Goal: Information Seeking & Learning: Learn about a topic

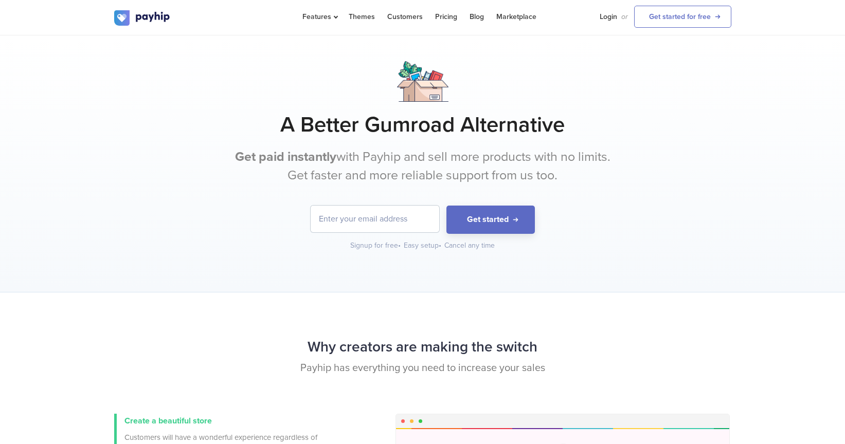
click at [359, 162] on p "Get paid instantly with Payhip and sell more products with no limits. Get faste…" at bounding box center [423, 166] width 386 height 37
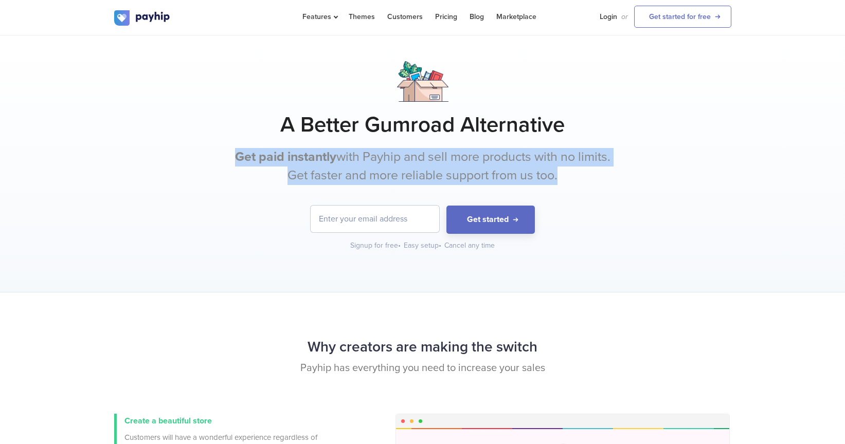
click at [359, 162] on p "Get paid instantly with Payhip and sell more products with no limits. Get faste…" at bounding box center [423, 166] width 386 height 37
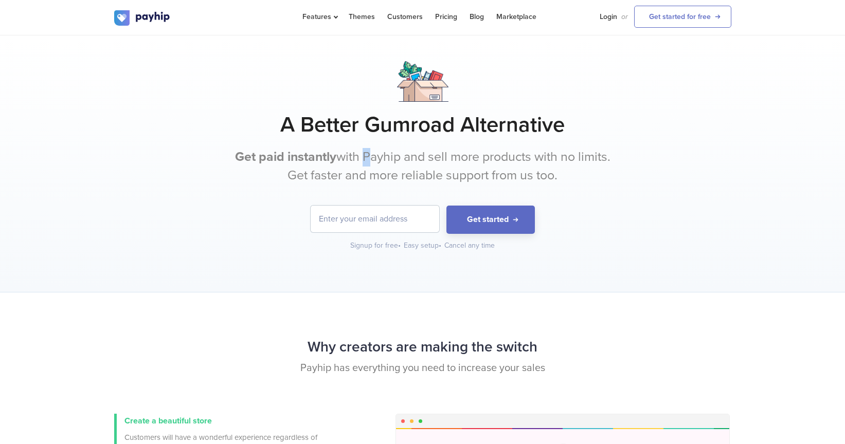
click at [359, 162] on p "Get paid instantly with Payhip and sell more products with no limits. Get faste…" at bounding box center [423, 166] width 386 height 37
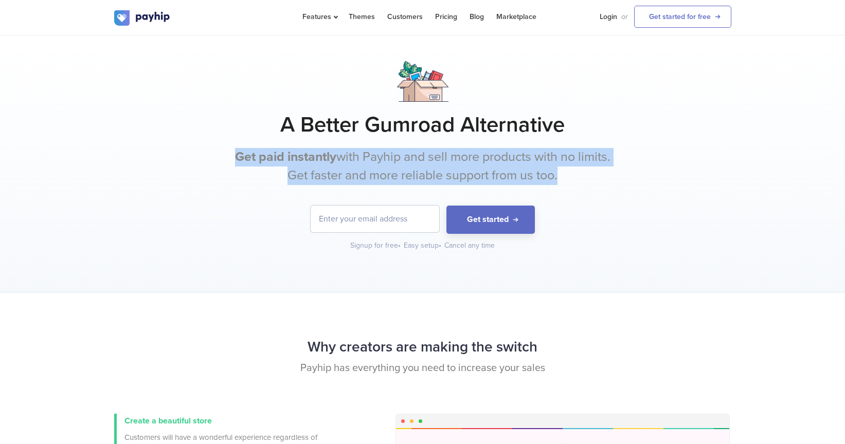
click at [359, 162] on p "Get paid instantly with Payhip and sell more products with no limits. Get faste…" at bounding box center [423, 166] width 386 height 37
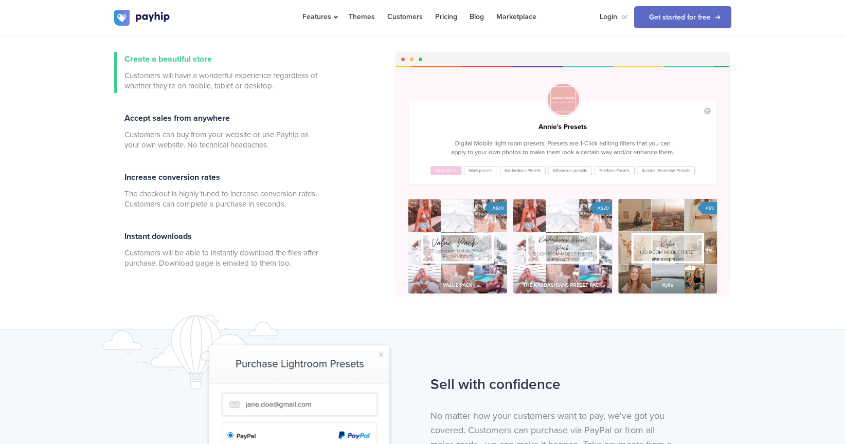
scroll to position [365, 0]
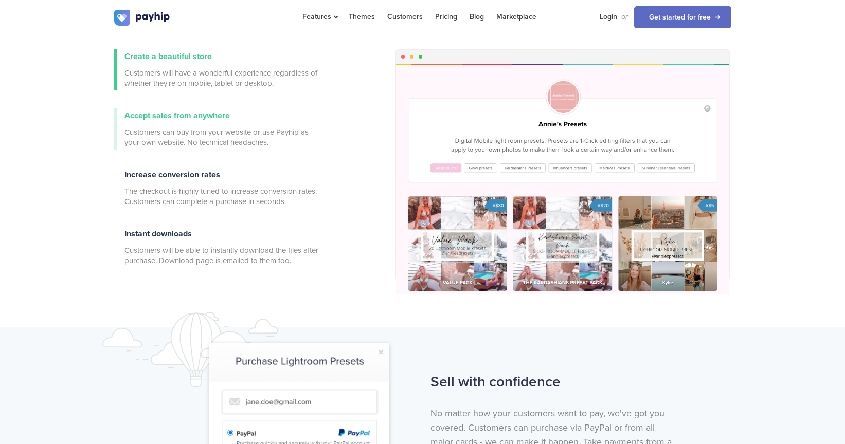
click at [230, 117] on div "Accept sales from anywhere Customers can buy from your website or use Payhip as…" at bounding box center [221, 128] width 195 height 41
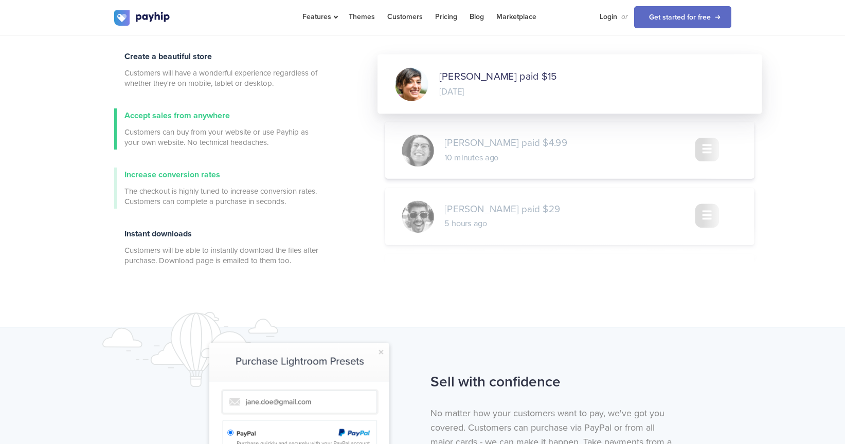
click at [240, 187] on span "The checkout is highly tuned to increase conversion rates. Customers can comple…" at bounding box center [221, 196] width 195 height 21
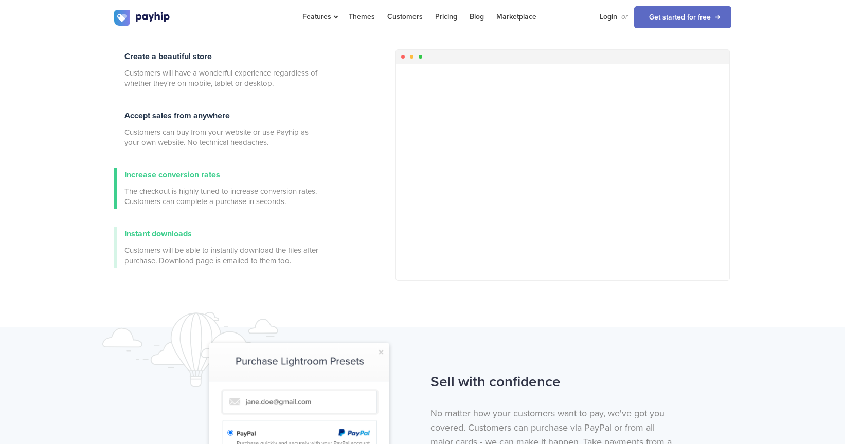
click at [238, 247] on span "Customers will be able to instantly download the files after purchase. Download…" at bounding box center [221, 255] width 195 height 21
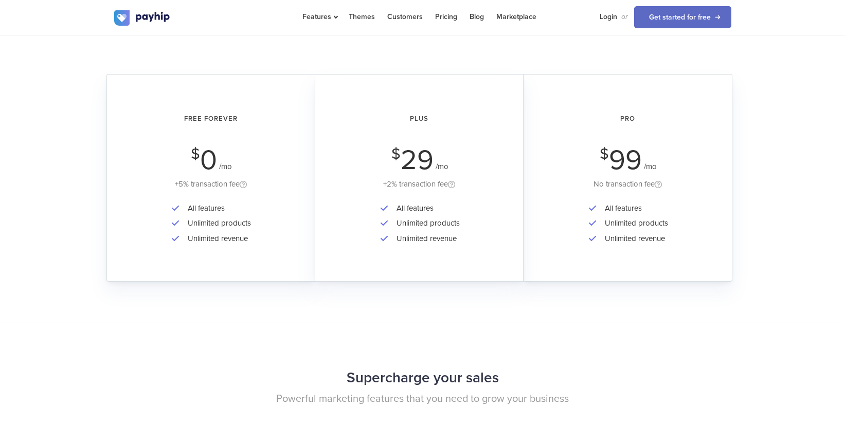
scroll to position [1558, 0]
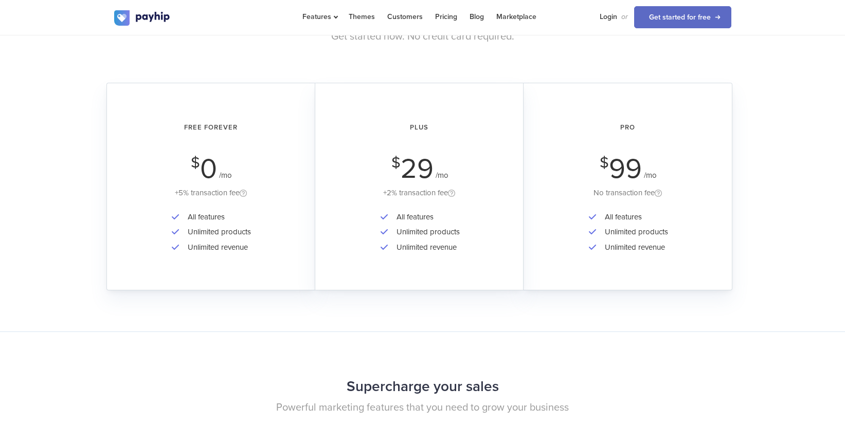
click at [212, 182] on span "0" at bounding box center [208, 168] width 17 height 33
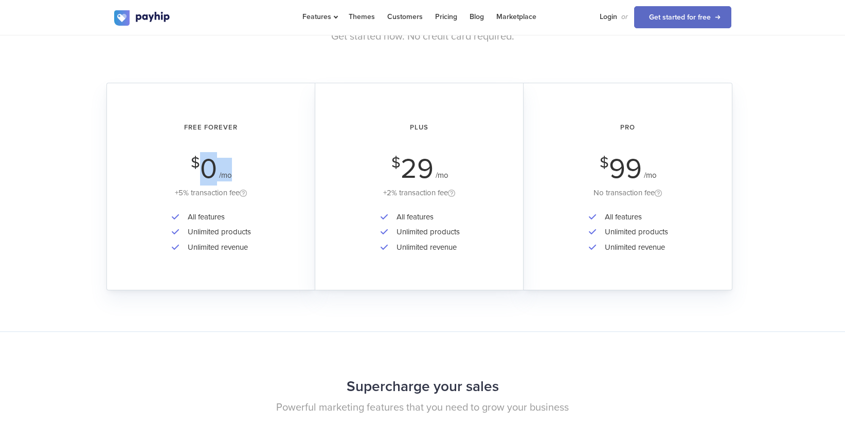
click at [212, 182] on span "0" at bounding box center [208, 168] width 17 height 33
click at [391, 232] on li "Unlimited products" at bounding box center [425, 232] width 68 height 15
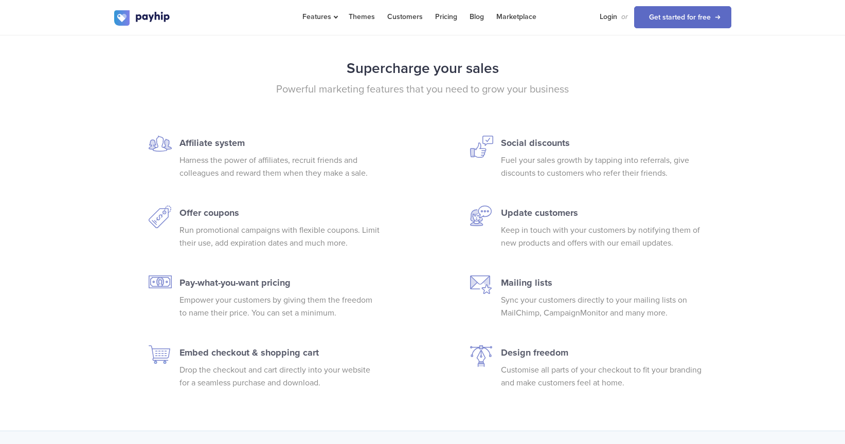
scroll to position [1877, 0]
click at [391, 232] on div "Affiliate system Harness the power of affiliates, recruit friends and colleague…" at bounding box center [422, 262] width 632 height 254
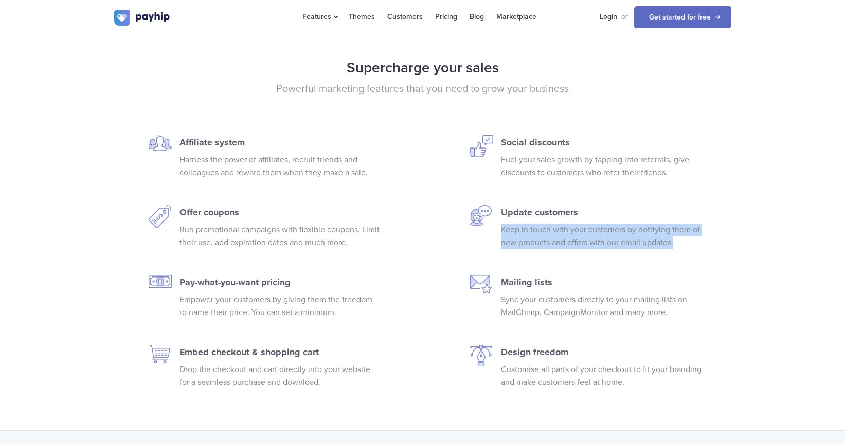
click at [391, 232] on div "Affiliate system Harness the power of affiliates, recruit friends and colleague…" at bounding box center [422, 262] width 632 height 254
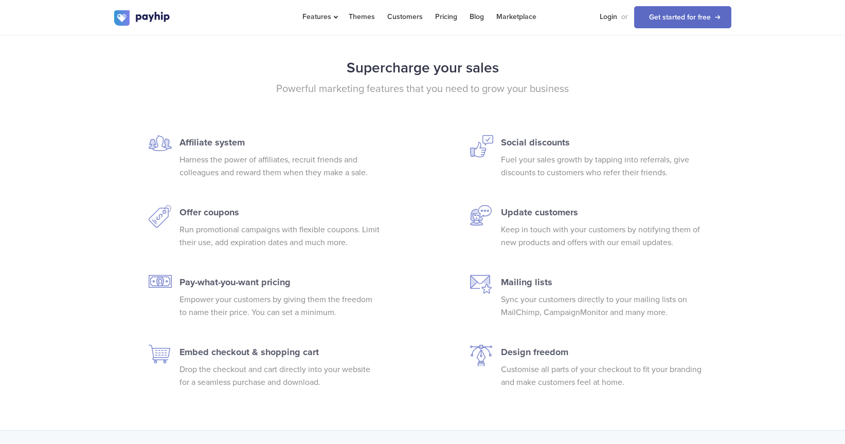
click at [317, 238] on p "Run promotional campaigns with flexible coupons. Limit their use, add expiratio…" at bounding box center [279, 237] width 201 height 26
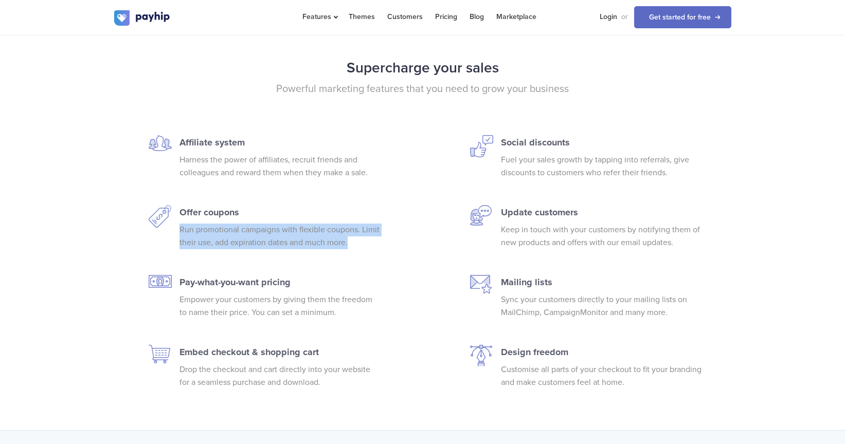
click at [317, 238] on p "Run promotional campaigns with flexible coupons. Limit their use, add expiratio…" at bounding box center [279, 237] width 201 height 26
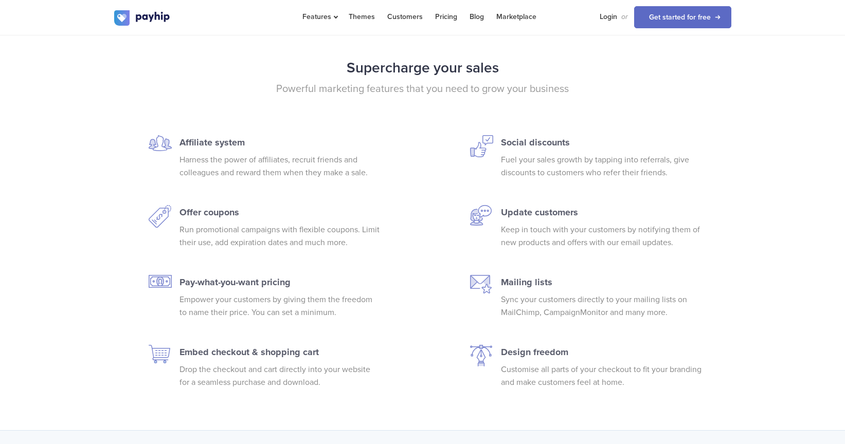
click at [295, 296] on p "Empower your customers by giving them the freedom to name their price. You can …" at bounding box center [279, 307] width 201 height 26
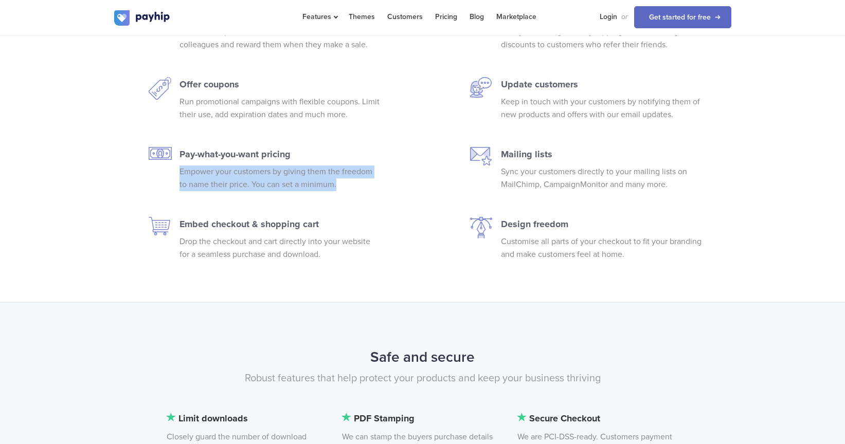
scroll to position [2019, 0]
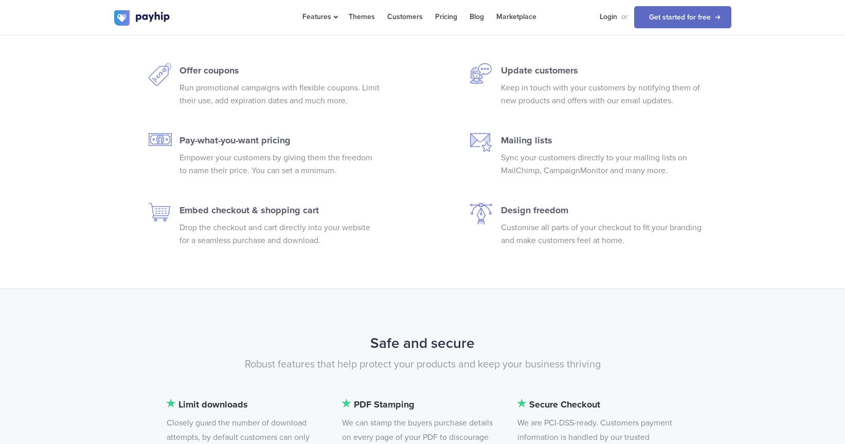
click at [288, 213] on p "Embed checkout & shopping cart" at bounding box center [279, 210] width 201 height 14
click at [261, 239] on p "Drop the checkout and cart directly into your website for a seamless purchase a…" at bounding box center [279, 235] width 201 height 26
click at [250, 250] on div "Supercharge your sales Powerful marketing features that you need to grow your b…" at bounding box center [422, 80] width 845 height 418
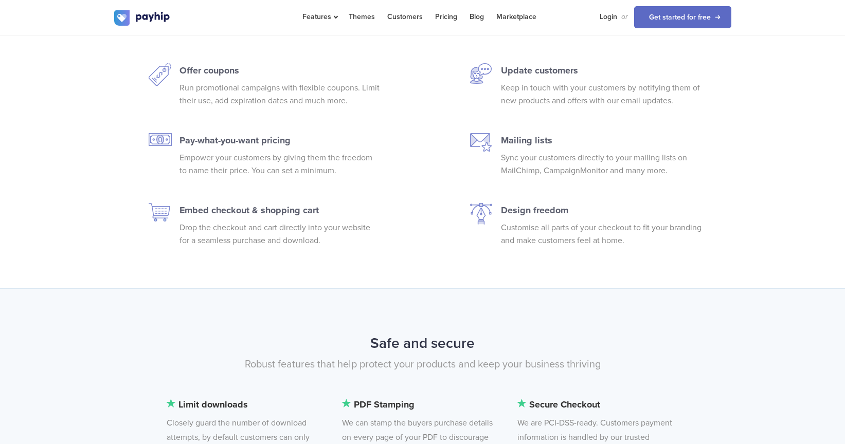
click at [250, 250] on div "Supercharge your sales Powerful marketing features that you need to grow your b…" at bounding box center [422, 80] width 845 height 418
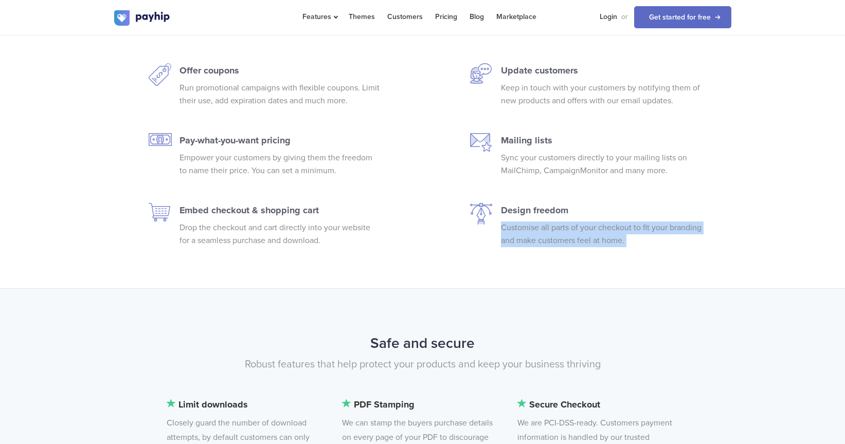
click at [250, 250] on div "Supercharge your sales Powerful marketing features that you need to grow your b…" at bounding box center [422, 80] width 845 height 418
click at [228, 255] on div "Supercharge your sales Powerful marketing features that you need to grow your b…" at bounding box center [422, 80] width 845 height 418
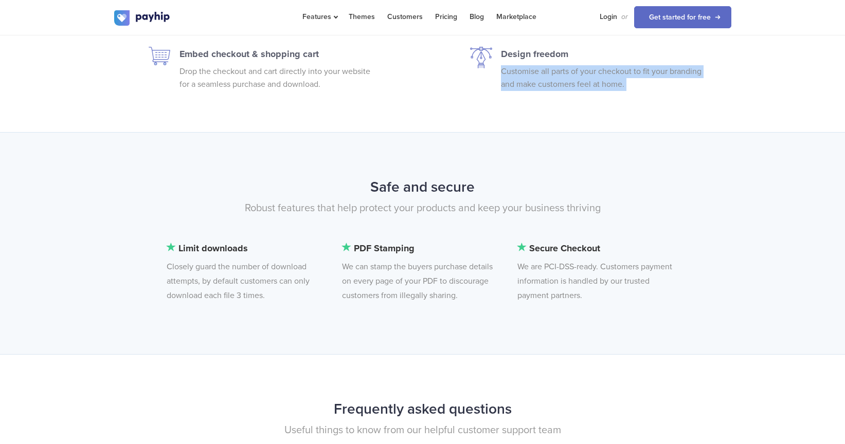
scroll to position [2178, 0]
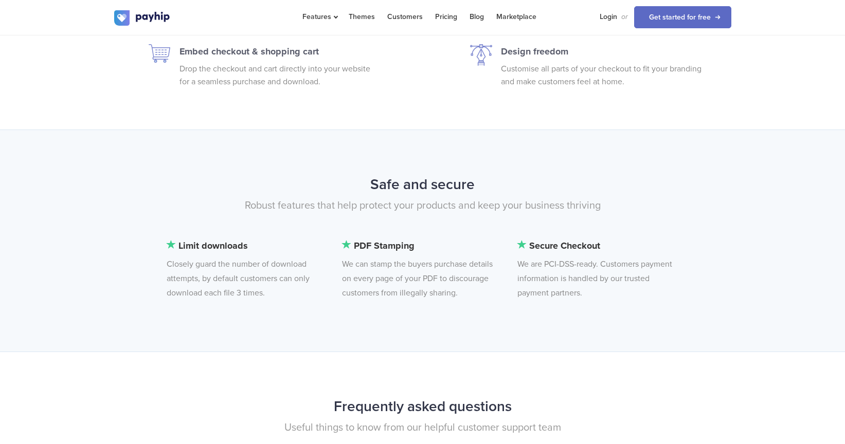
click at [229, 270] on li "Limit downloads Closely guard the number of download attempts, by default custo…" at bounding box center [246, 270] width 158 height 62
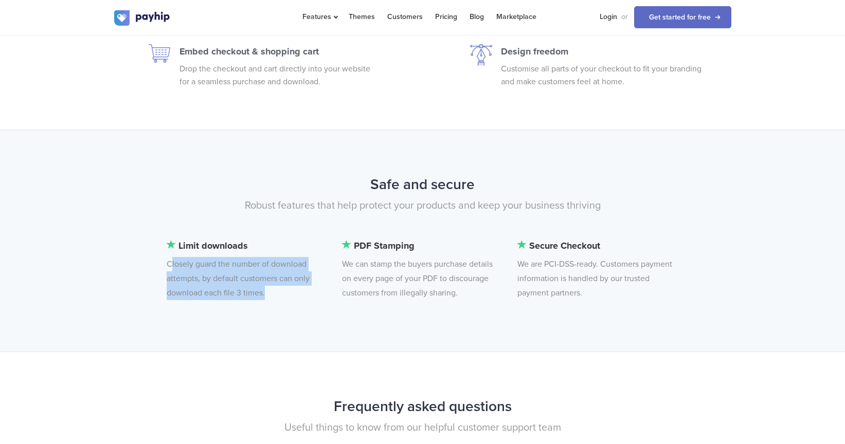
click at [229, 270] on li "Limit downloads Closely guard the number of download attempts, by default custo…" at bounding box center [246, 270] width 158 height 62
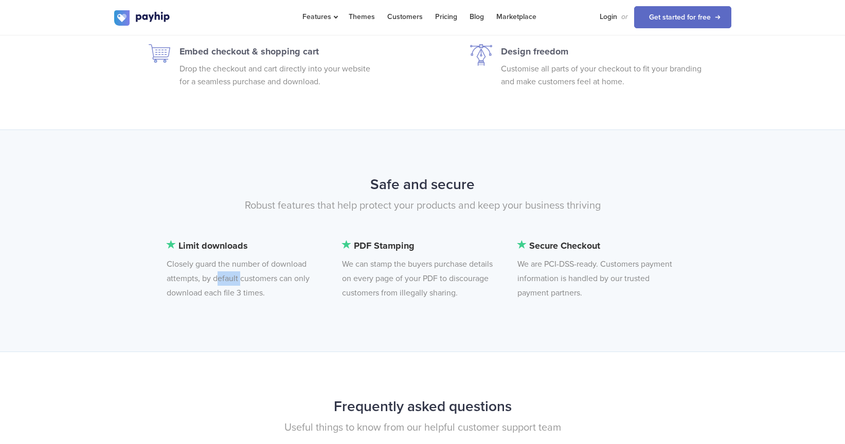
click at [229, 270] on li "Limit downloads Closely guard the number of download attempts, by default custo…" at bounding box center [246, 270] width 158 height 62
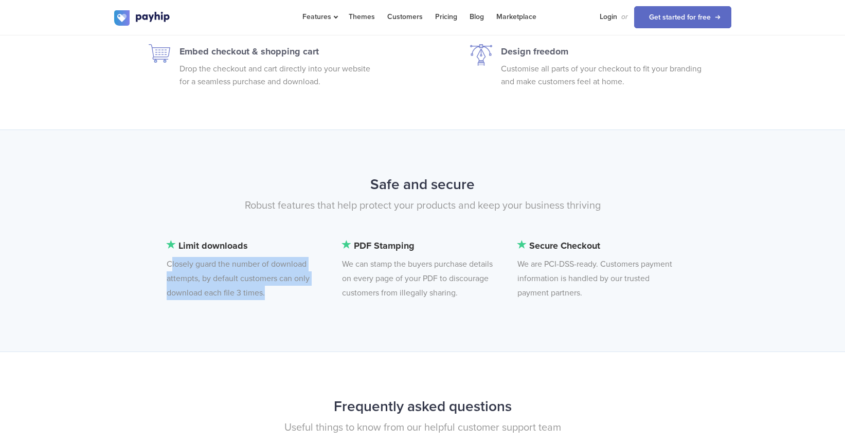
click at [229, 270] on li "Limit downloads Closely guard the number of download attempts, by default custo…" at bounding box center [246, 270] width 158 height 62
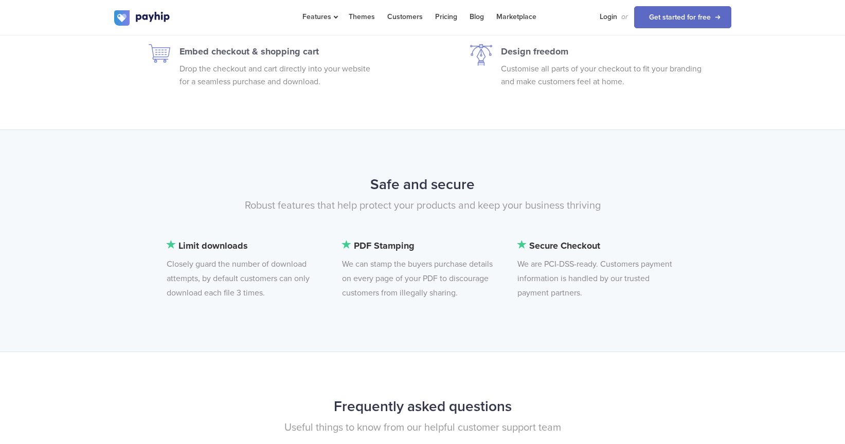
click at [432, 274] on li "PDF Stamping We can stamp the buyers purchase details on every page of your PDF…" at bounding box center [421, 270] width 158 height 62
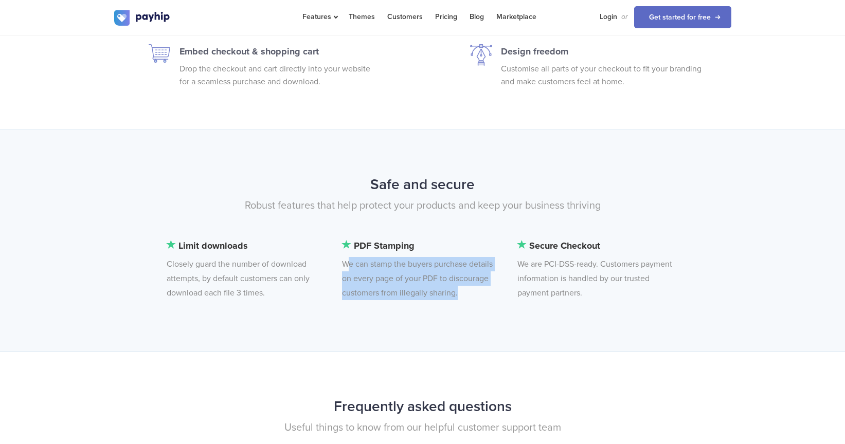
click at [432, 274] on li "PDF Stamping We can stamp the buyers purchase details on every page of your PDF…" at bounding box center [421, 270] width 158 height 62
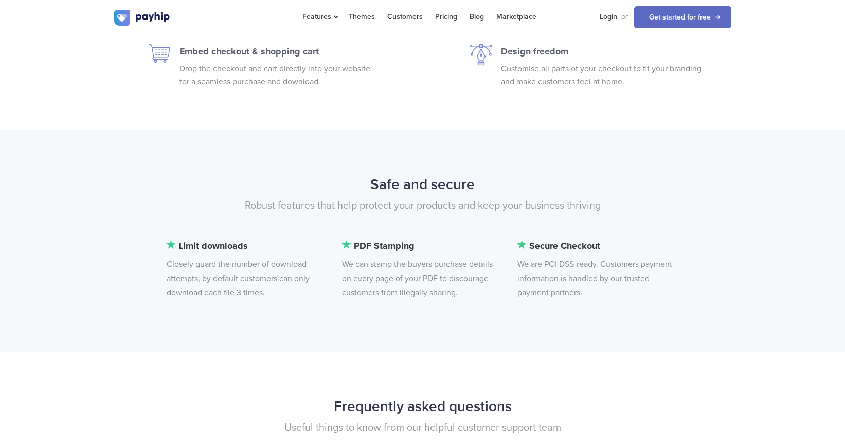
click at [279, 260] on li "Limit downloads Closely guard the number of download attempts, by default custo…" at bounding box center [246, 270] width 158 height 62
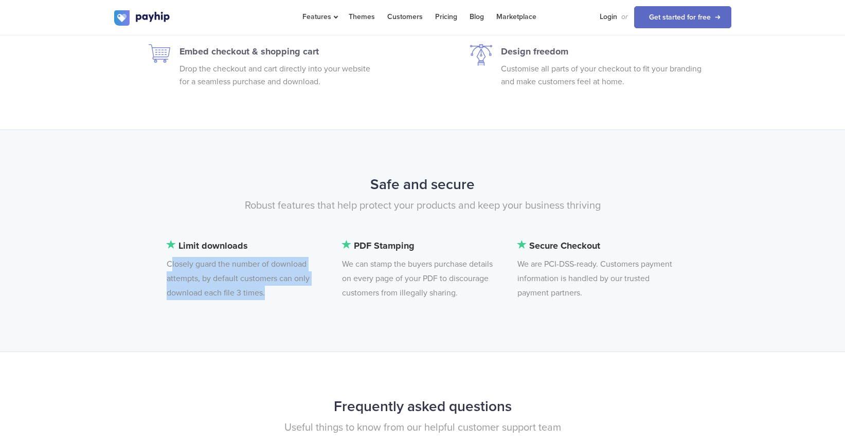
click at [279, 260] on li "Limit downloads Closely guard the number of download attempts, by default custo…" at bounding box center [246, 270] width 158 height 62
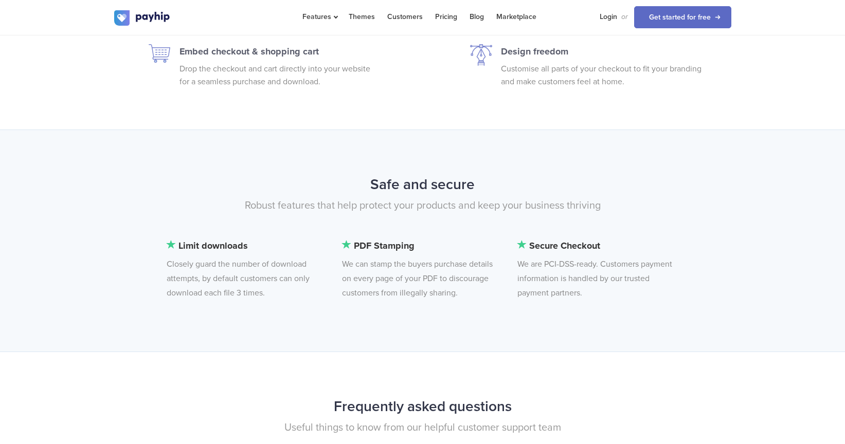
click at [392, 261] on li "PDF Stamping We can stamp the buyers purchase details on every page of your PDF…" at bounding box center [421, 270] width 158 height 62
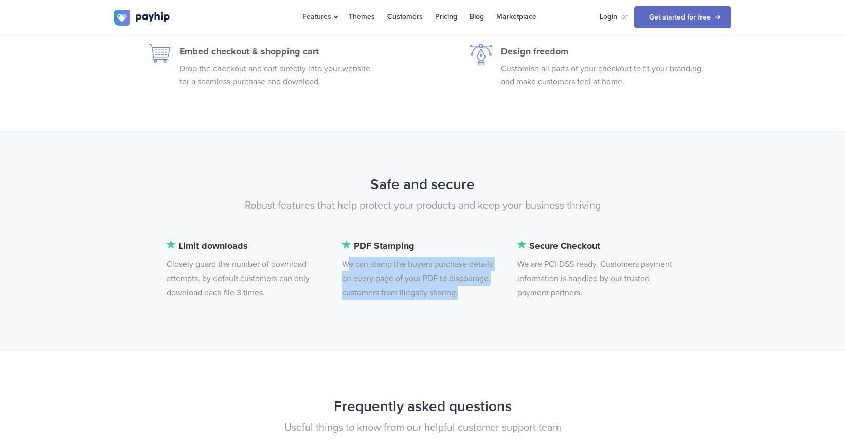
click at [392, 261] on li "PDF Stamping We can stamp the buyers purchase details on every page of your PDF…" at bounding box center [421, 270] width 158 height 62
click at [391, 284] on li "PDF Stamping We can stamp the buyers purchase details on every page of your PDF…" at bounding box center [421, 270] width 158 height 62
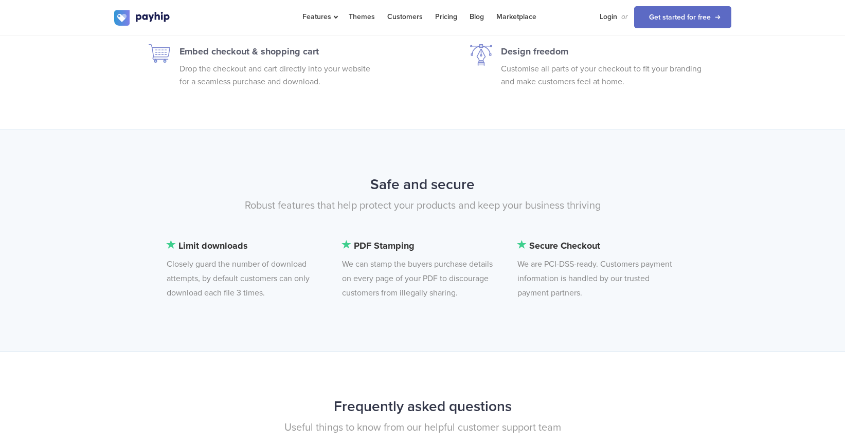
click at [415, 271] on li "PDF Stamping We can stamp the buyers purchase details on every page of your PDF…" at bounding box center [421, 270] width 158 height 62
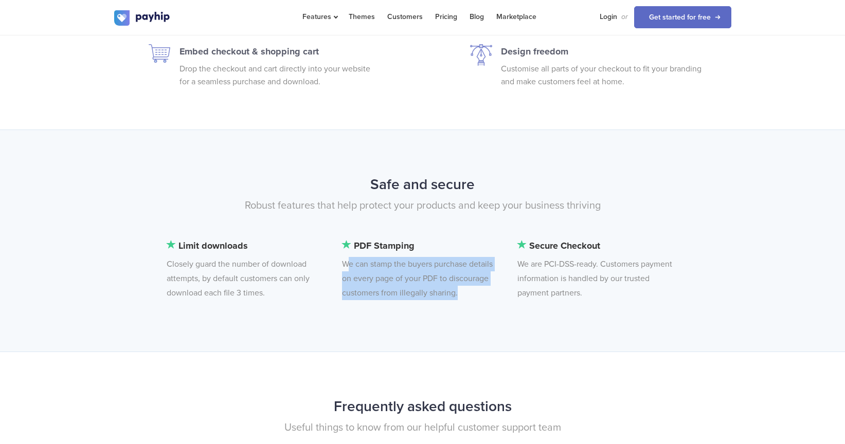
click at [415, 271] on li "PDF Stamping We can stamp the buyers purchase details on every page of your PDF…" at bounding box center [421, 270] width 158 height 62
click at [420, 265] on li "PDF Stamping We can stamp the buyers purchase details on every page of your PDF…" at bounding box center [421, 270] width 158 height 62
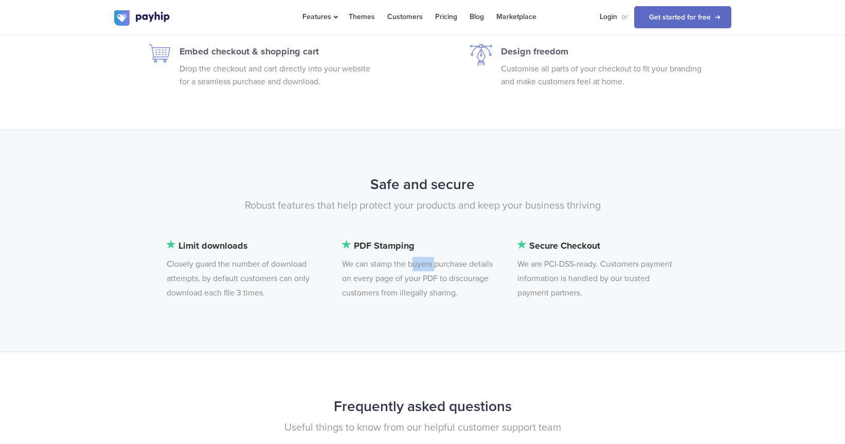
click at [420, 265] on li "PDF Stamping We can stamp the buyers purchase details on every page of your PDF…" at bounding box center [421, 270] width 158 height 62
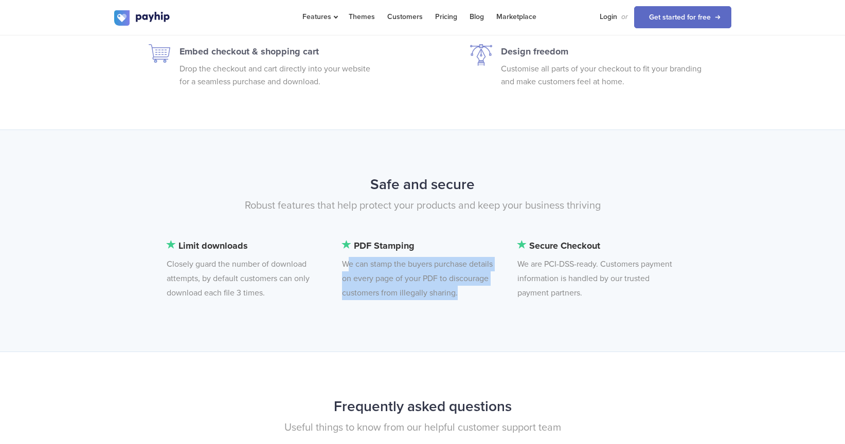
click at [420, 265] on li "PDF Stamping We can stamp the buyers purchase details on every page of your PDF…" at bounding box center [421, 270] width 158 height 62
click at [436, 281] on li "PDF Stamping We can stamp the buyers purchase details on every page of your PDF…" at bounding box center [421, 270] width 158 height 62
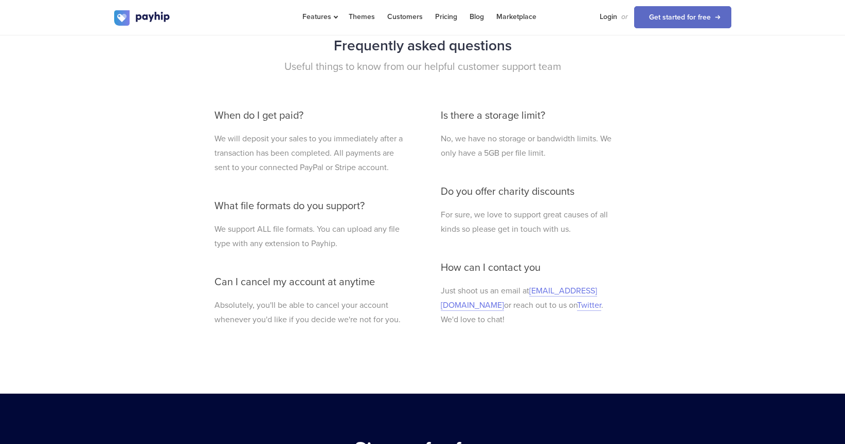
scroll to position [2541, 0]
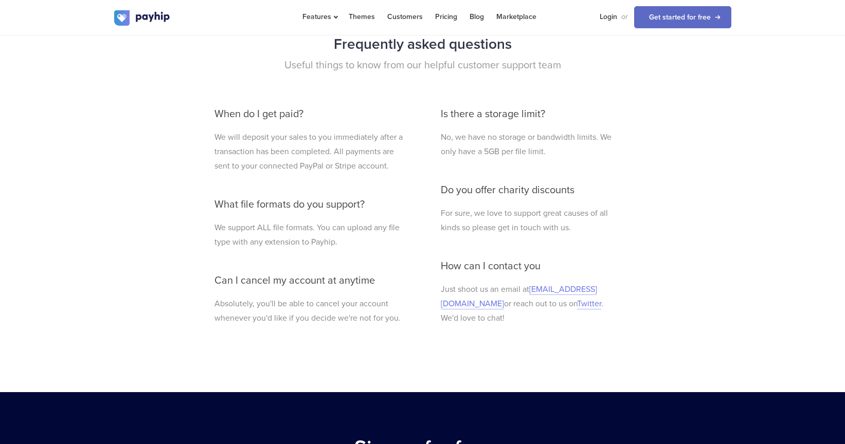
click at [511, 224] on p "For sure, we love to support great causes of all kinds so please get in touch w…" at bounding box center [531, 220] width 181 height 29
click at [511, 203] on div "Is there a storage limit? No, we have no storage or bandwidth limits. We only h…" at bounding box center [531, 224] width 196 height 253
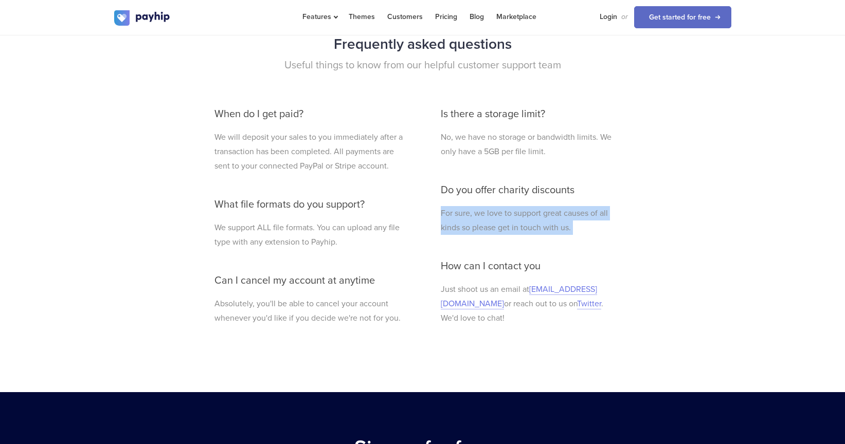
click at [511, 203] on div "Is there a storage limit? No, we have no storage or bandwidth limits. We only h…" at bounding box center [531, 224] width 196 height 253
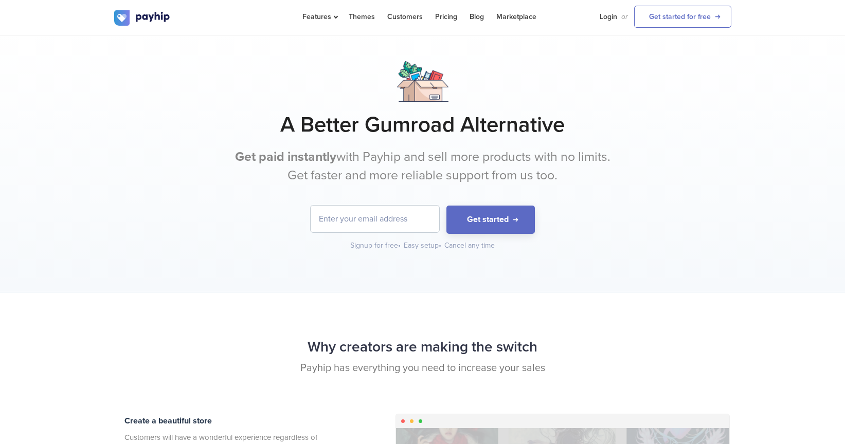
scroll to position [0, 0]
